Goal: Information Seeking & Learning: Learn about a topic

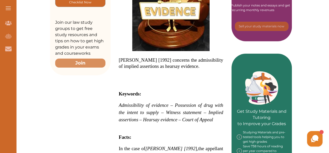
scroll to position [206, 0]
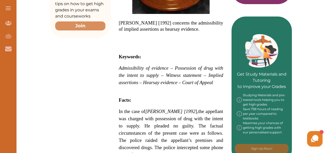
drag, startPoint x: 118, startPoint y: 12, endPoint x: 182, endPoint y: 137, distance: 140.6
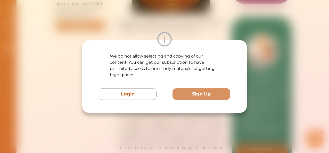
scroll to position [232, 0]
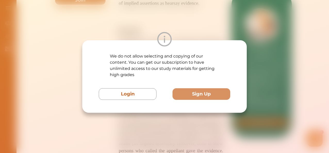
click at [139, 116] on div "We do not allow selecting and copying of our content. You can get our subscript…" at bounding box center [164, 76] width 329 height 153
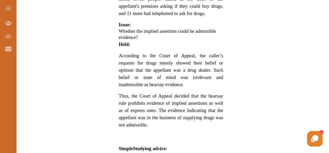
scroll to position [386, 0]
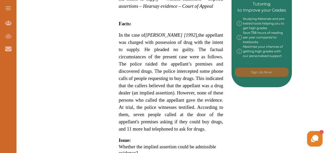
scroll to position [283, 0]
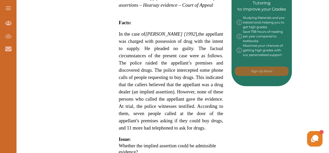
click at [57, 12] on div "Want to secure high grades in Law Of Evidence ? We’ve created a FREE checklist …" at bounding box center [171, 103] width 242 height 640
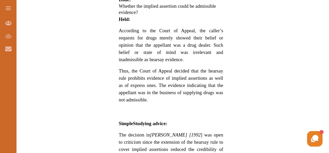
scroll to position [412, 0]
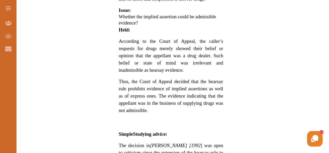
drag, startPoint x: 302, startPoint y: 8, endPoint x: 295, endPoint y: 8, distance: 7.0
click at [302, 8] on div "Want to secure high grades in Law Of Evidence ? We’ve created a FREE checklist …" at bounding box center [171, 20] width 316 height 733
